Goal: Information Seeking & Learning: Learn about a topic

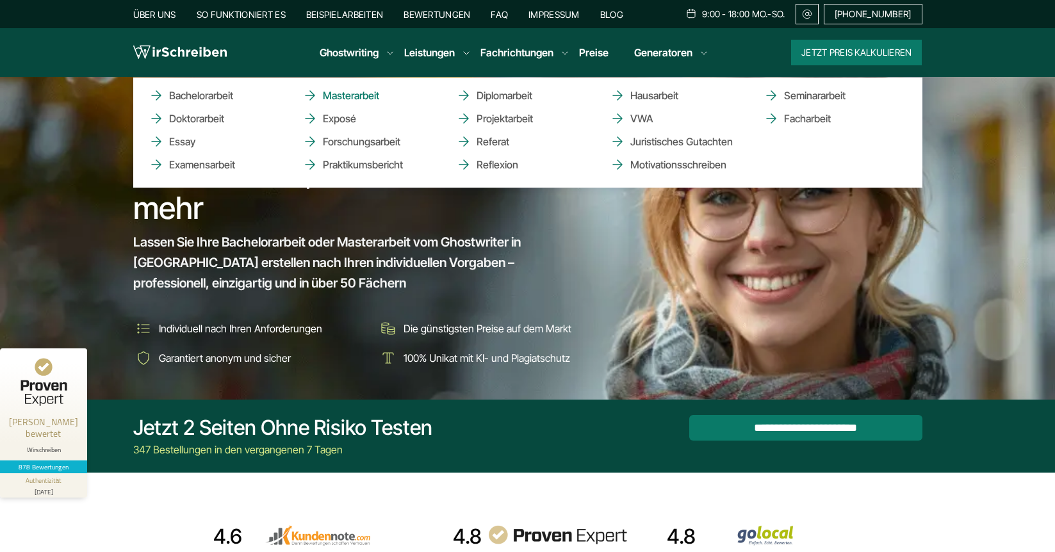
click at [341, 95] on link "Masterarbeit" at bounding box center [366, 95] width 128 height 15
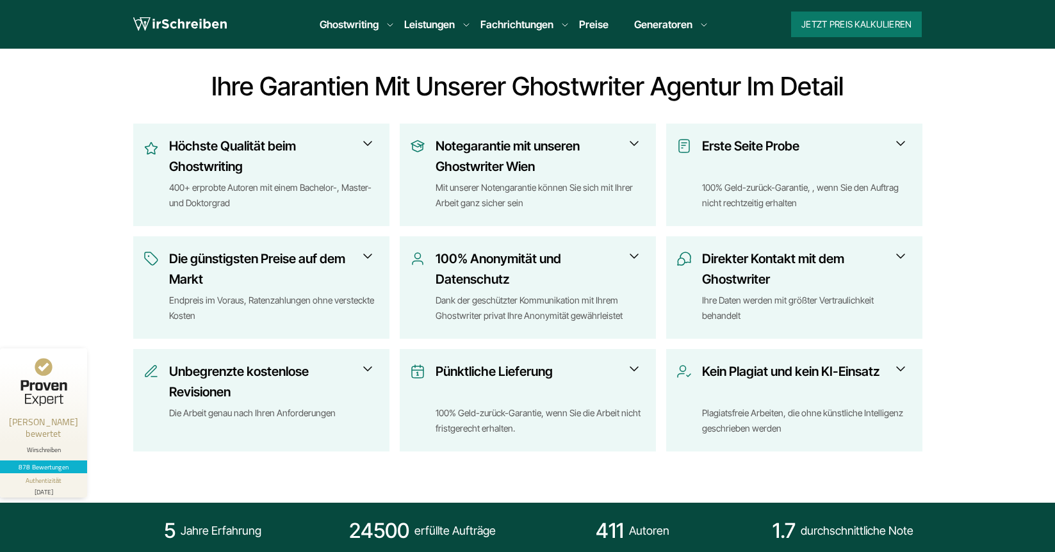
scroll to position [513, 0]
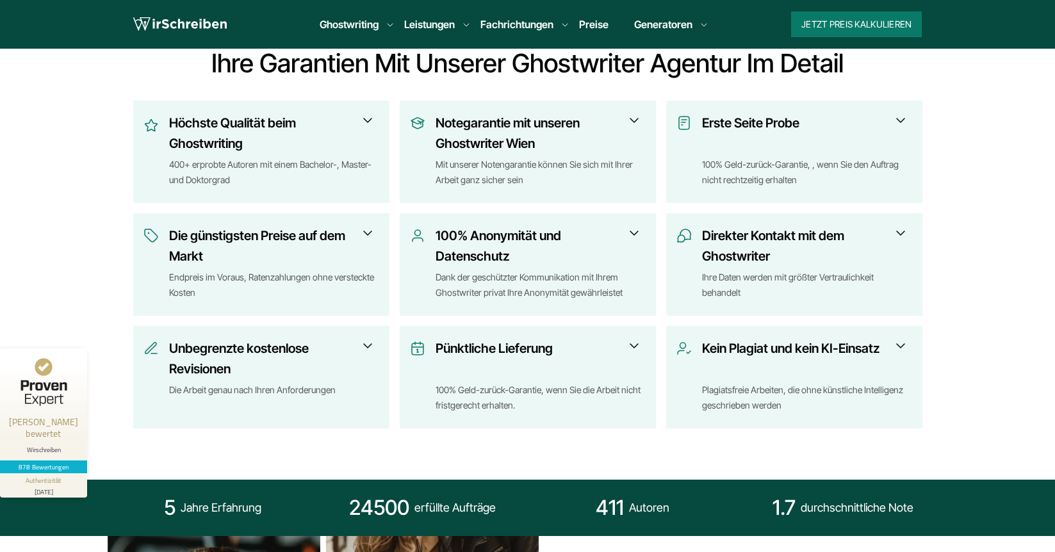
click at [812, 347] on h3 "Kein Plagiat und kein KI-Einsatz" at bounding box center [803, 358] width 202 height 41
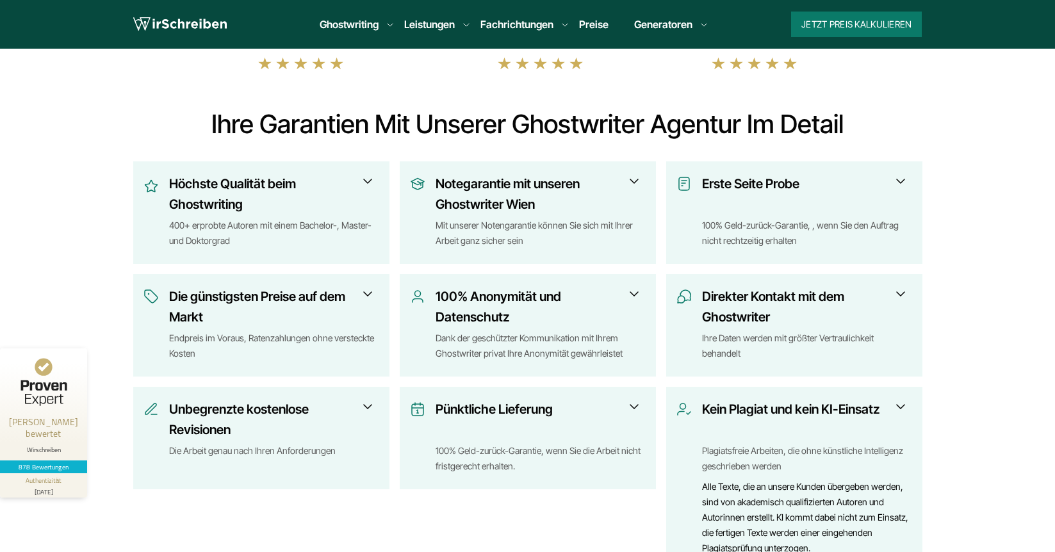
scroll to position [448, 0]
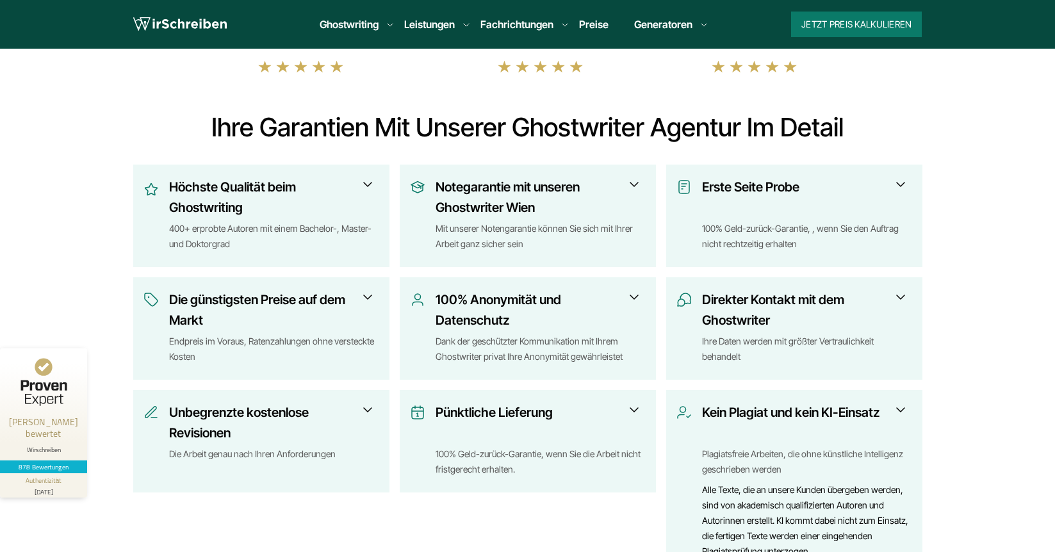
click at [233, 298] on h3 "Die günstigsten Preise auf dem Markt" at bounding box center [270, 310] width 202 height 41
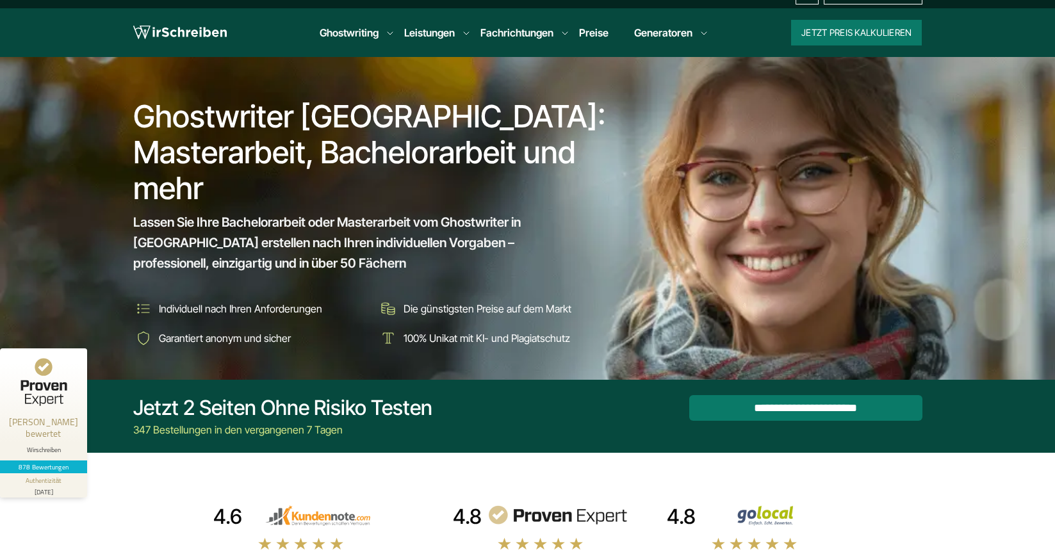
scroll to position [0, 0]
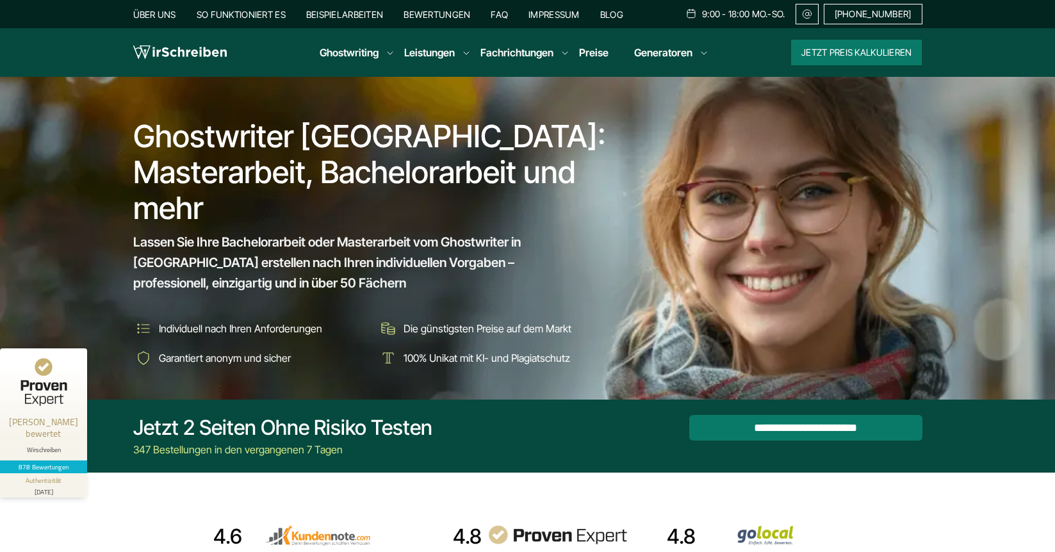
click at [457, 49] on ul "Ghostwriting Bachelorarbeit Doktorarbeit Essay Examensarbeit Masterarbeit Expos…" at bounding box center [508, 52] width 399 height 15
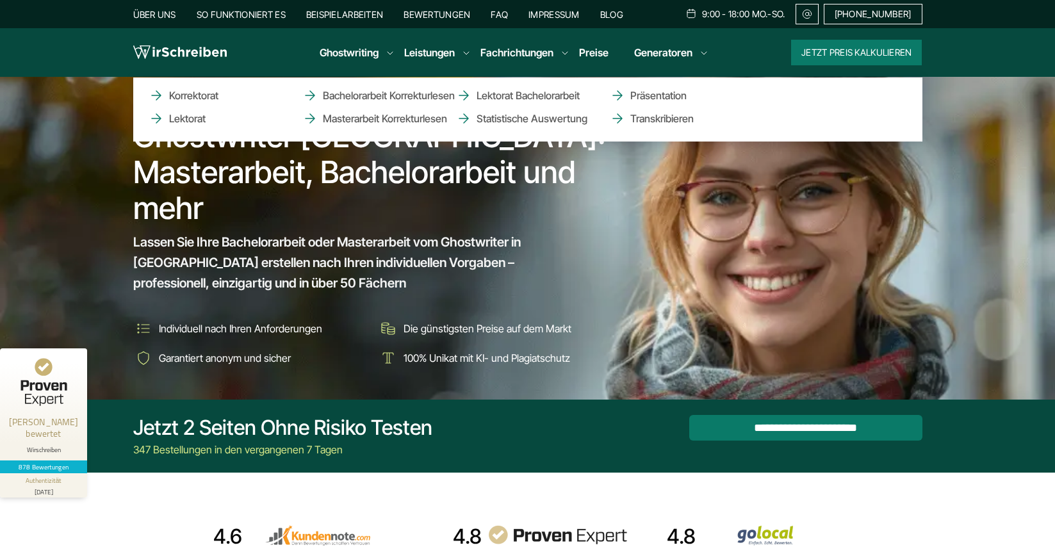
click at [455, 52] on li "Leistungen Korrektorat Lektorat Bachelorarbeit Korrekturlesen Masterarbeit Korr…" at bounding box center [429, 52] width 51 height 15
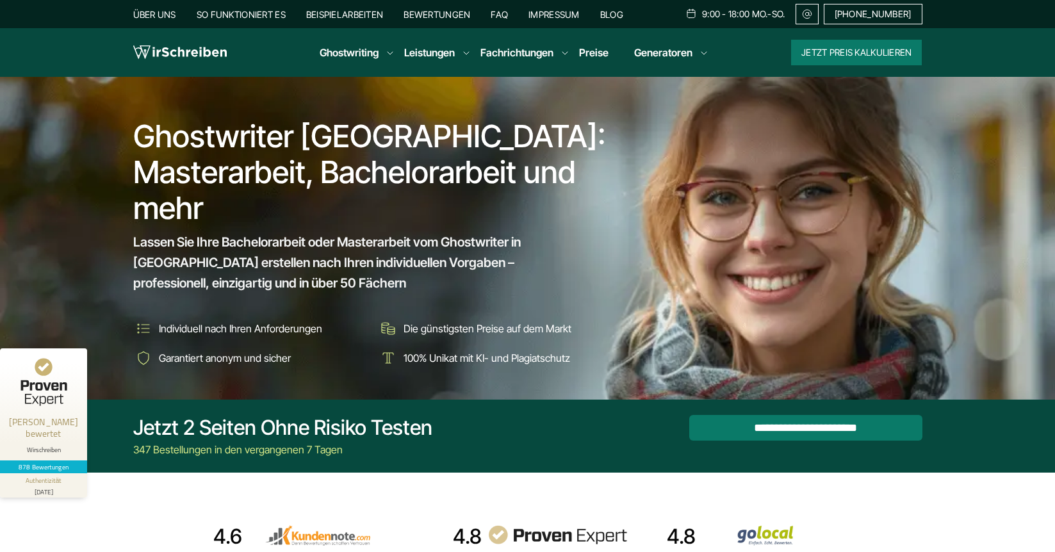
click at [602, 46] on link "Preise" at bounding box center [593, 52] width 29 height 13
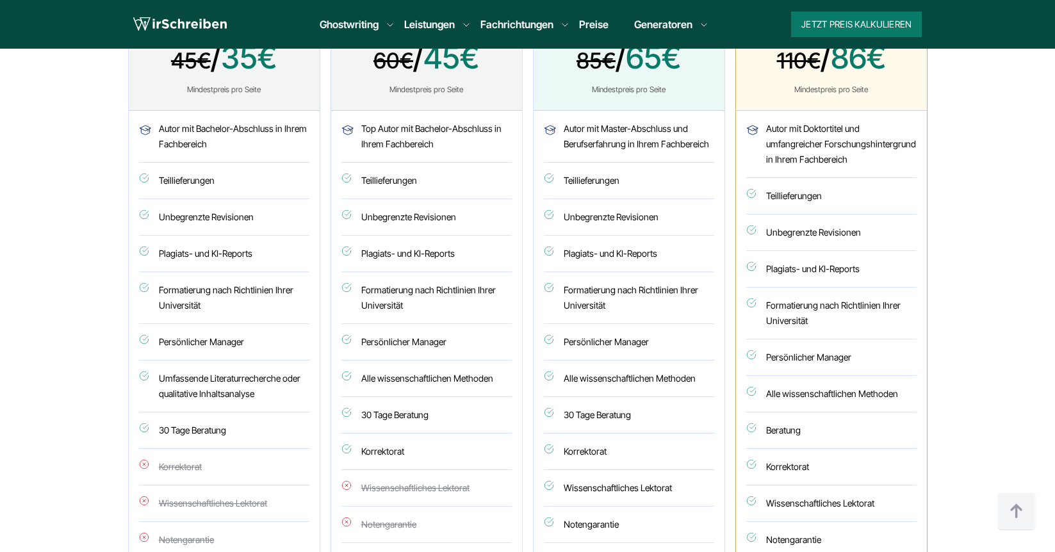
scroll to position [705, 0]
